Goal: Information Seeking & Learning: Learn about a topic

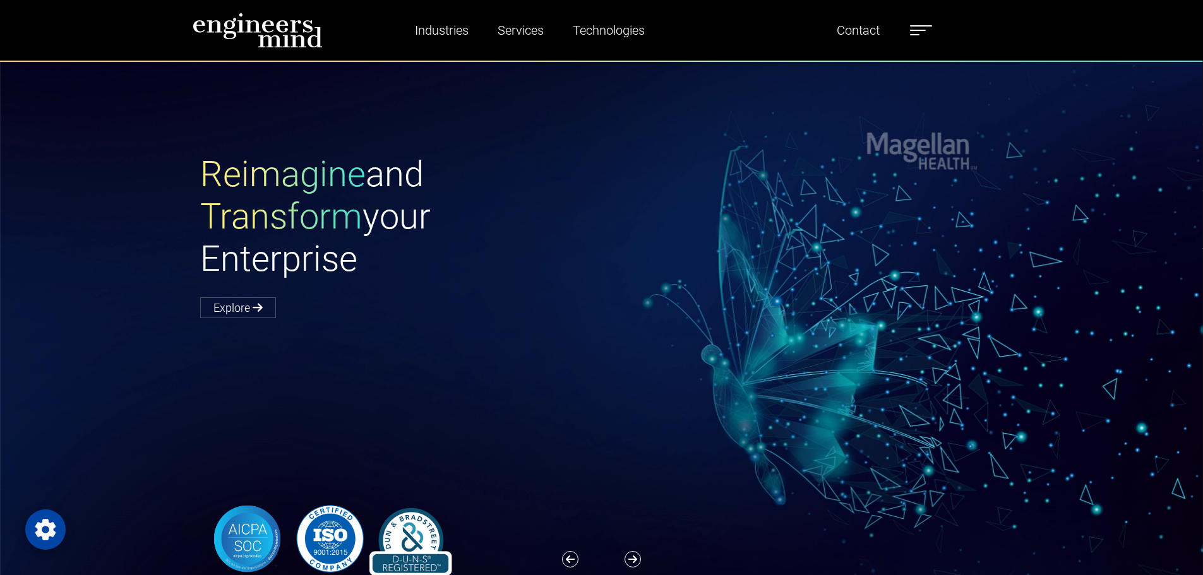
click at [919, 34] on span at bounding box center [914, 34] width 9 height 1
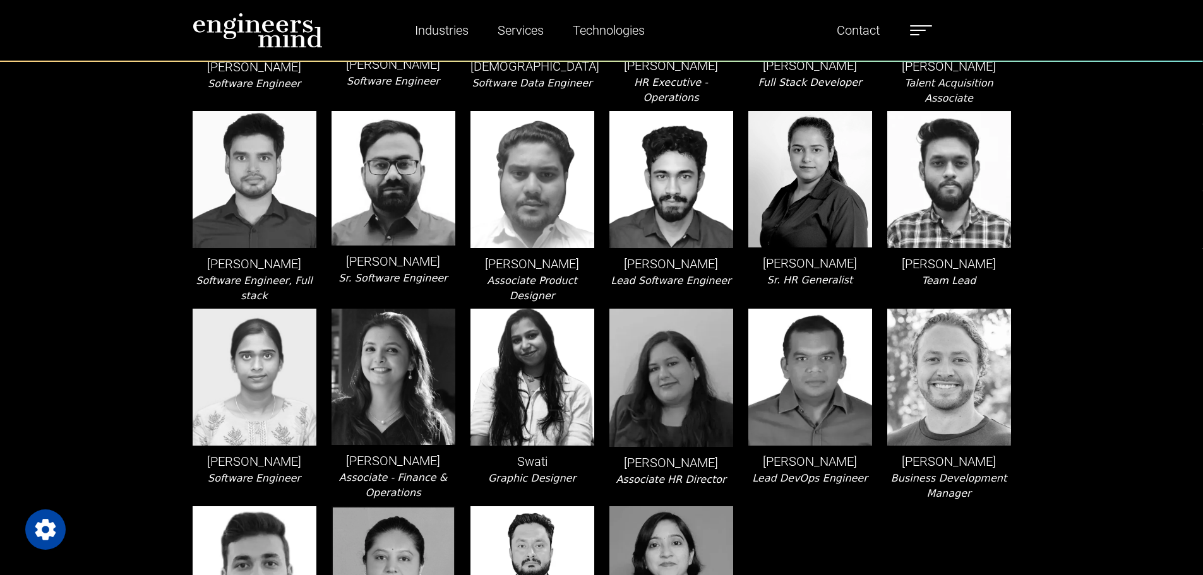
scroll to position [2715, 0]
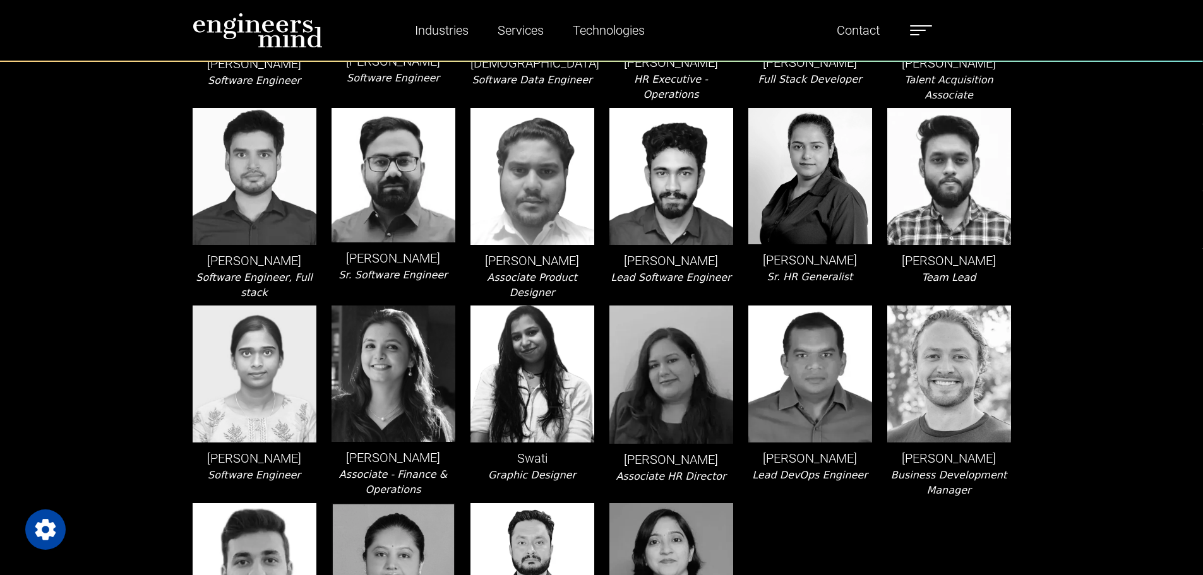
click at [925, 30] on span at bounding box center [918, 30] width 16 height 1
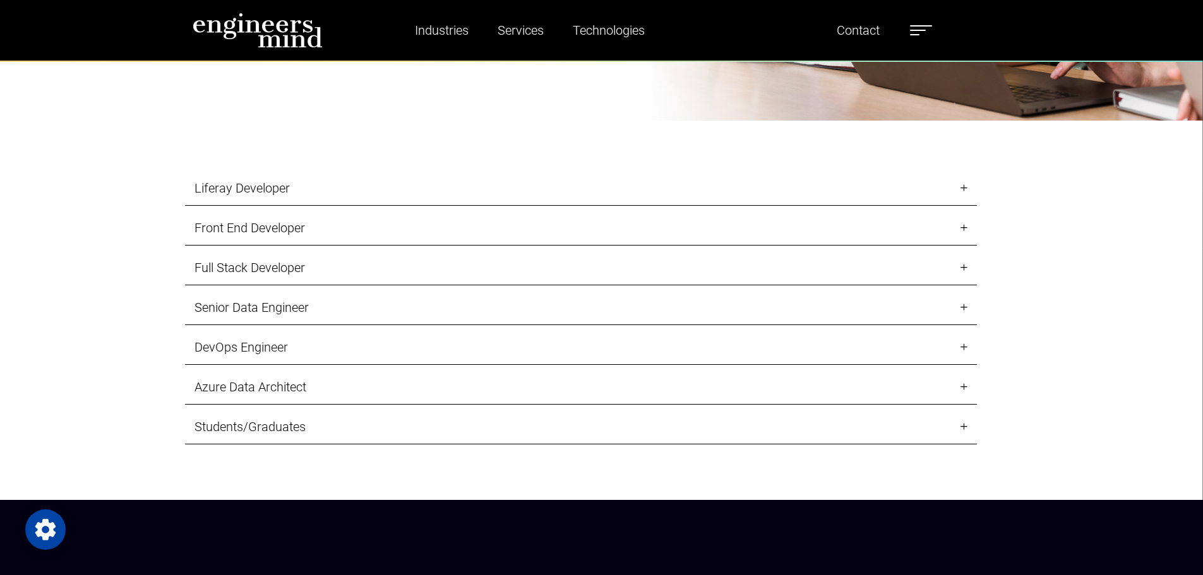
scroll to position [1515, 0]
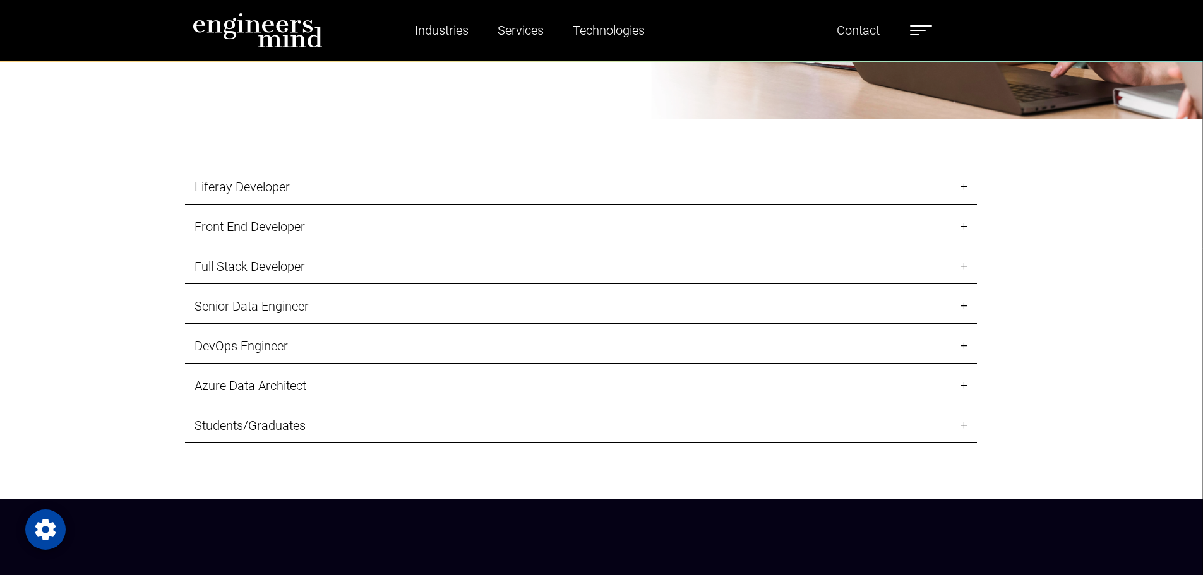
click at [342, 193] on link "Liferay Developer" at bounding box center [581, 187] width 792 height 35
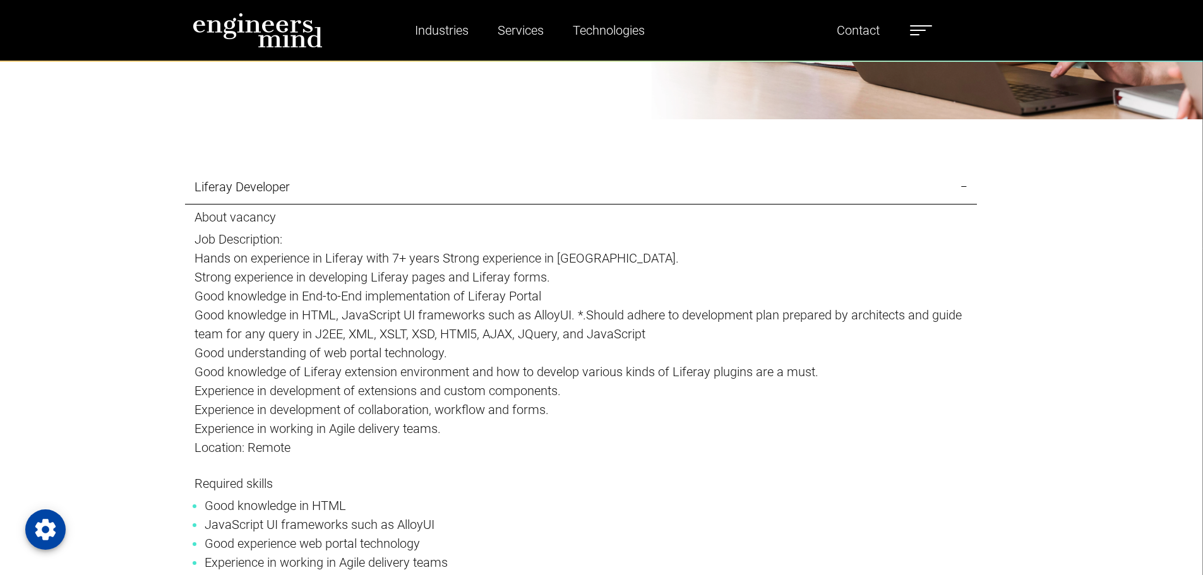
click at [471, 196] on link "Liferay Developer" at bounding box center [581, 187] width 792 height 35
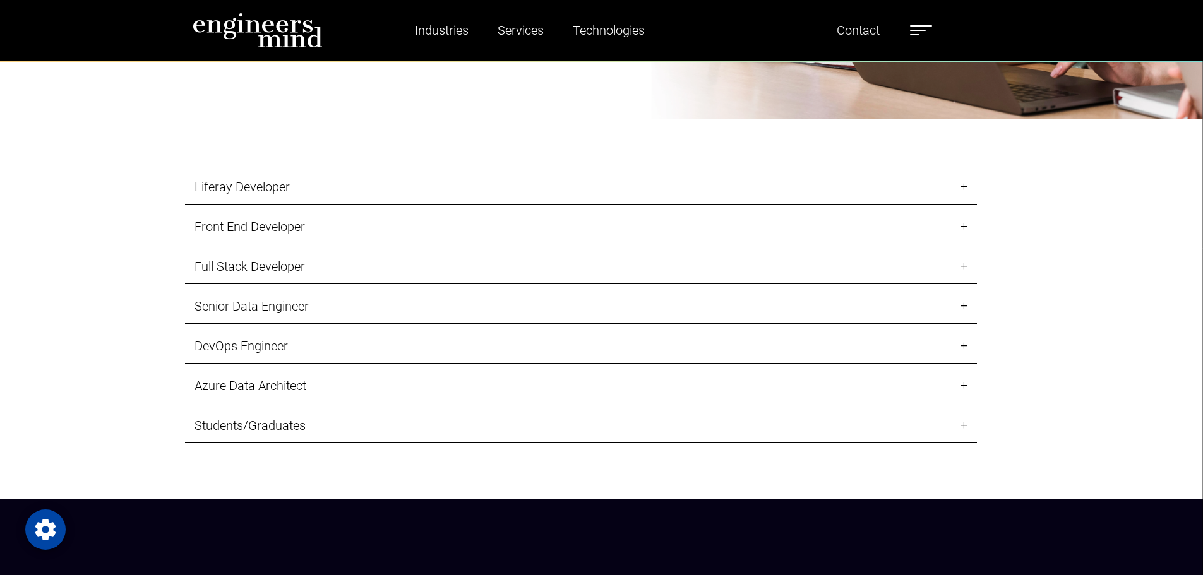
click at [444, 227] on link "Front End Developer" at bounding box center [581, 227] width 792 height 35
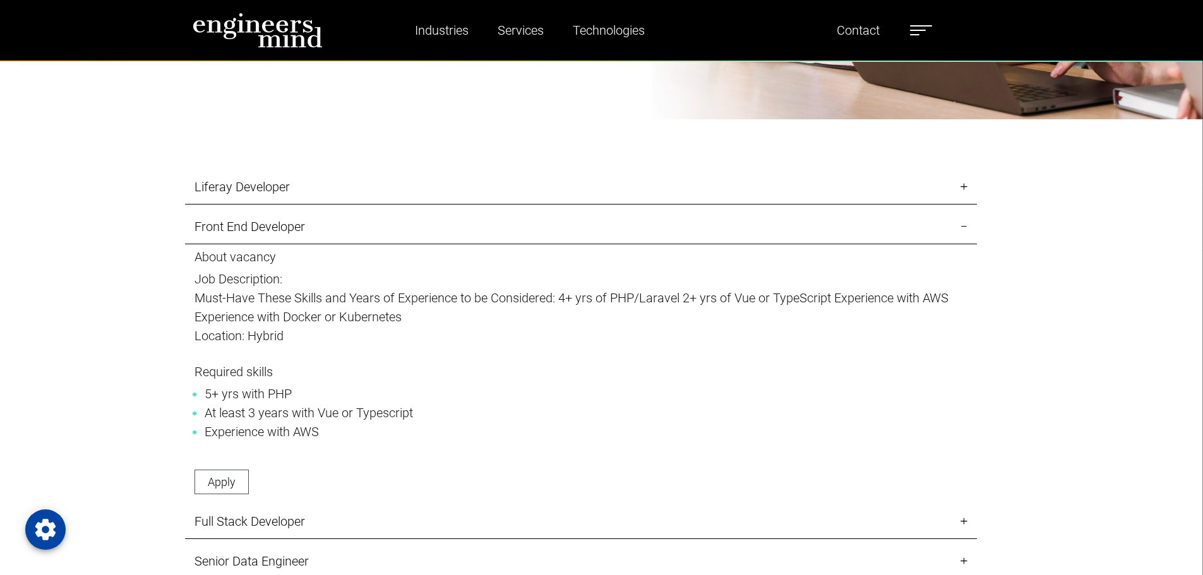
click at [444, 227] on link "Front End Developer" at bounding box center [581, 227] width 792 height 35
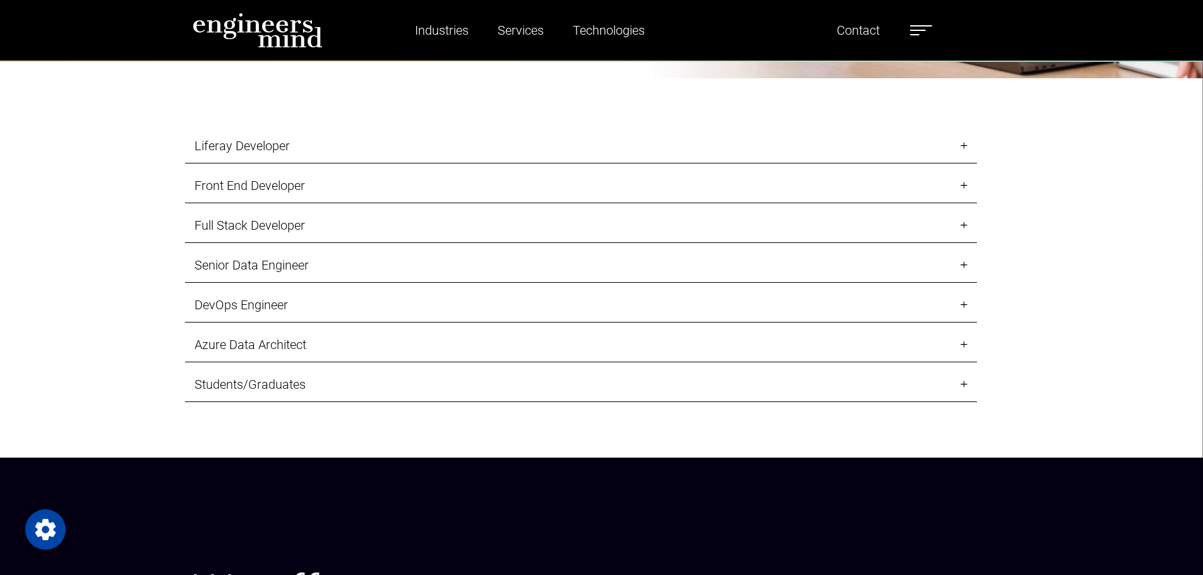
scroll to position [1578, 0]
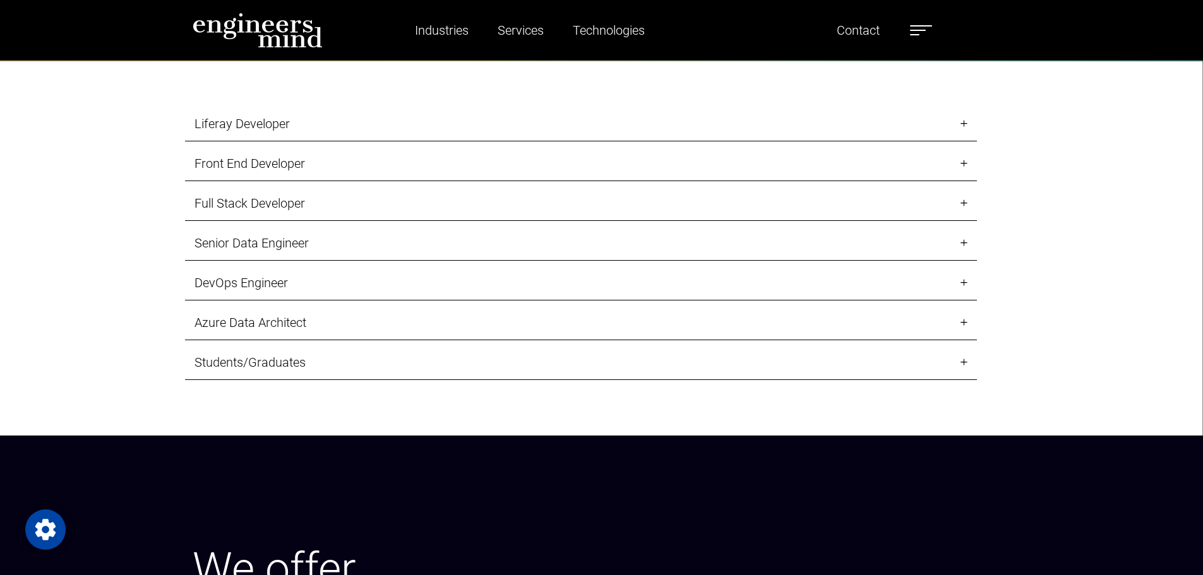
click at [470, 366] on link "Students/Graduates" at bounding box center [581, 362] width 792 height 35
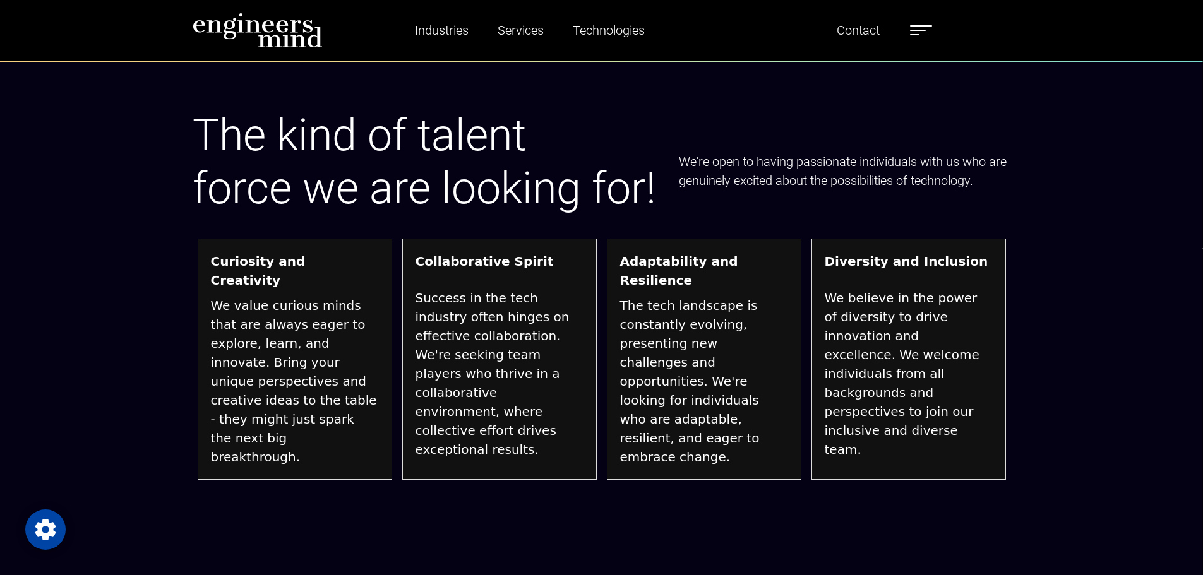
scroll to position [3851, 0]
